Goal: Transaction & Acquisition: Purchase product/service

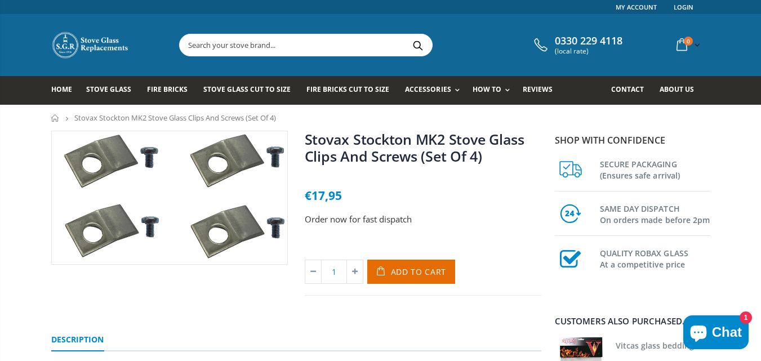
click at [224, 45] on input "text" at bounding box center [369, 44] width 379 height 21
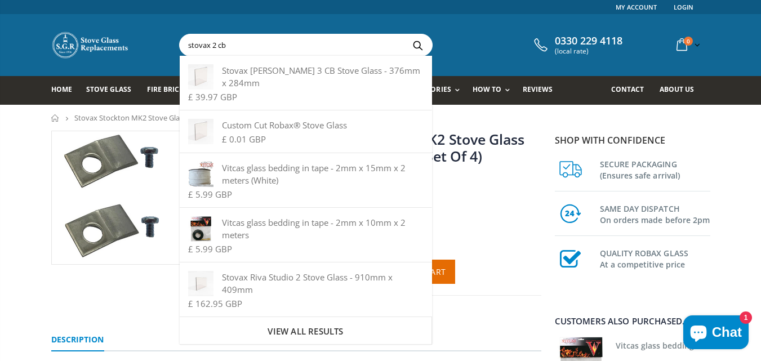
type input "stovax 2 cb"
click at [406, 34] on button "Search" at bounding box center [418, 44] width 25 height 21
click at [301, 327] on span "View all results" at bounding box center [306, 331] width 76 height 11
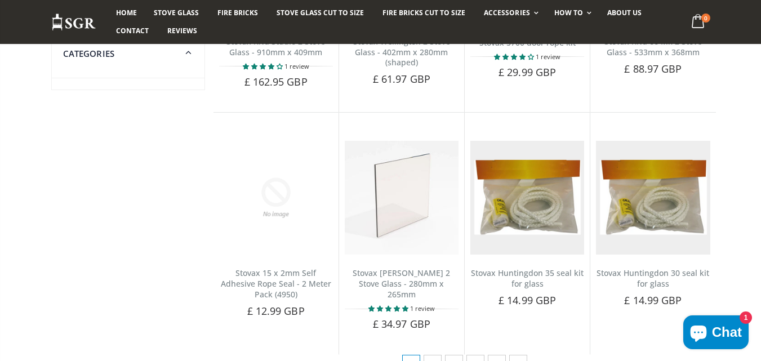
scroll to position [548, 0]
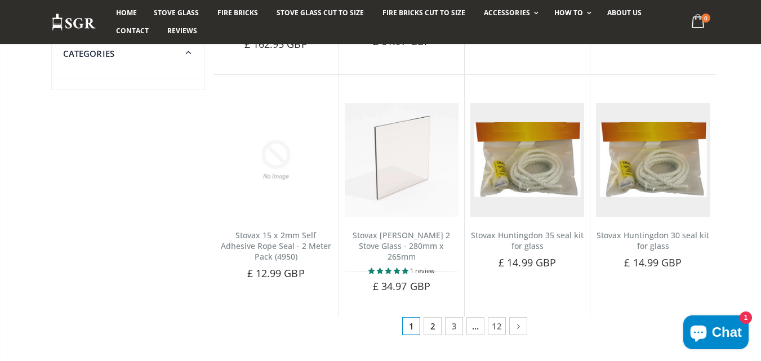
click at [434, 317] on link "2" at bounding box center [433, 326] width 18 height 18
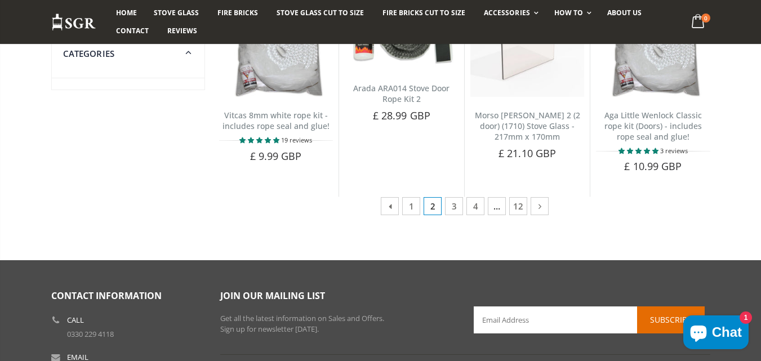
scroll to position [699, 0]
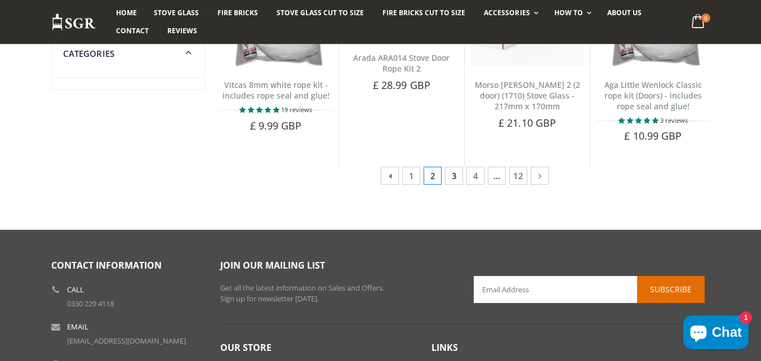
click at [450, 176] on link "3" at bounding box center [454, 176] width 18 height 18
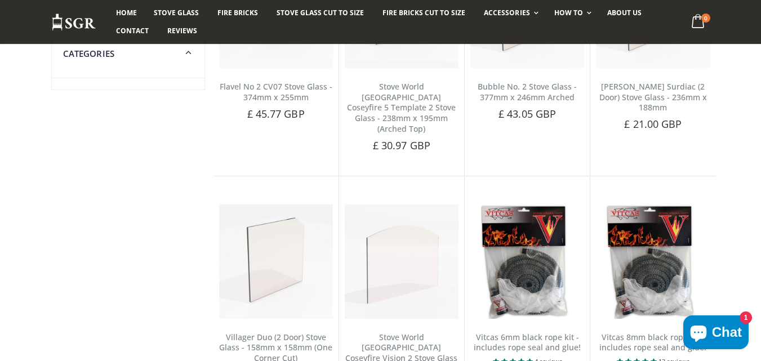
scroll to position [556, 0]
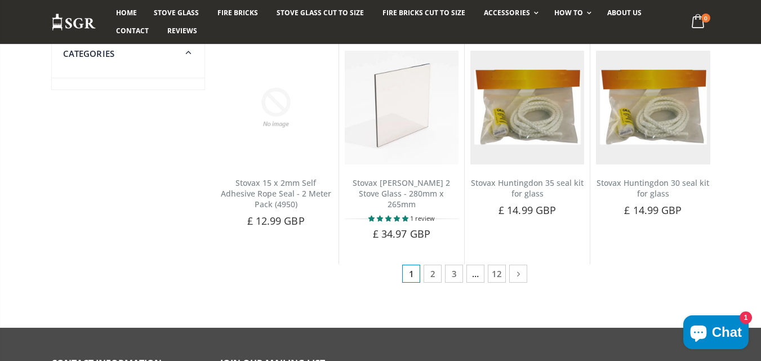
scroll to position [646, 0]
